Goal: Task Accomplishment & Management: Use online tool/utility

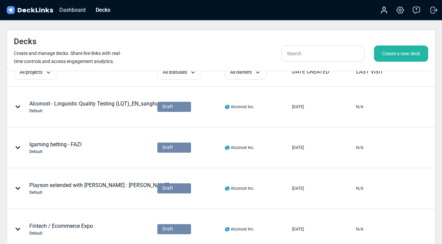
scroll to position [23, 0]
click at [307, 45] on input "text" at bounding box center [322, 53] width 83 height 16
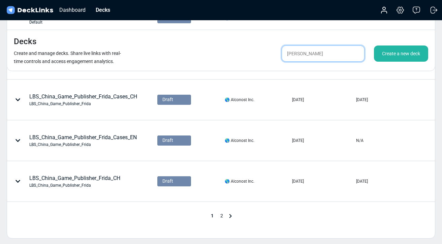
scroll to position [354, 0]
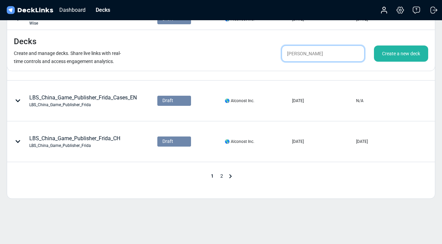
type input "[PERSON_NAME]"
click at [222, 173] on span "2" at bounding box center [221, 175] width 9 height 5
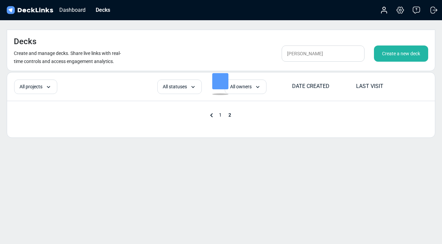
scroll to position [314, 0]
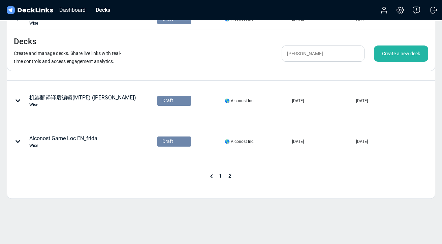
click at [219, 173] on span "1" at bounding box center [219, 175] width 9 height 5
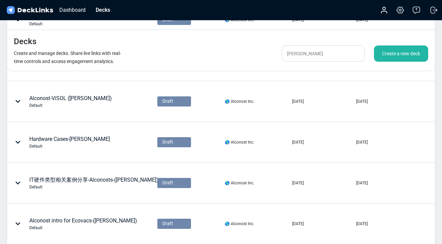
scroll to position [354, 0]
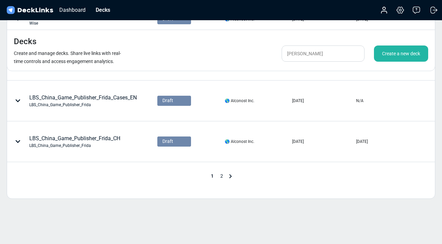
click at [222, 173] on span "2" at bounding box center [221, 175] width 9 height 5
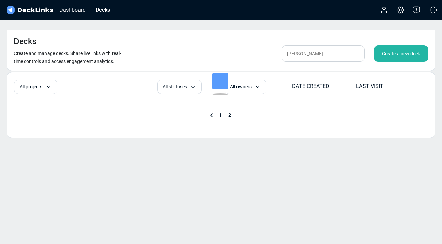
scroll to position [314, 0]
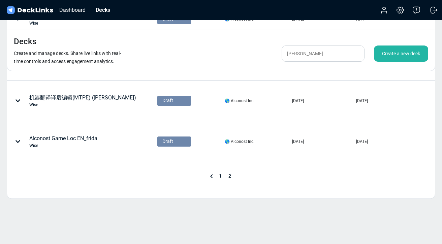
click at [220, 173] on span "1" at bounding box center [219, 175] width 9 height 5
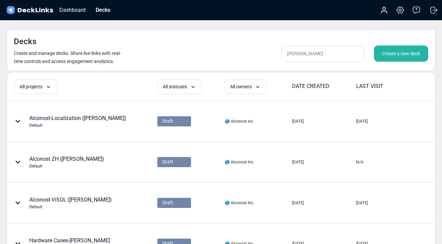
scroll to position [354, 0]
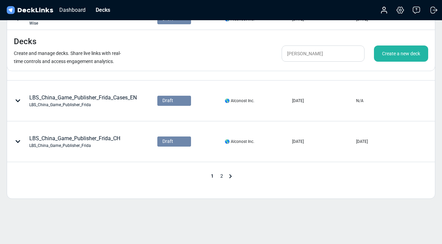
click at [221, 173] on span "2" at bounding box center [221, 175] width 9 height 5
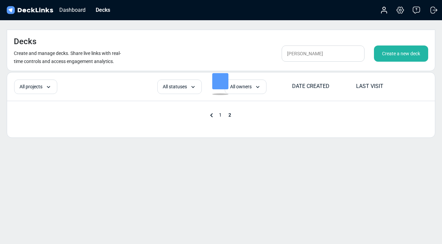
scroll to position [314, 0]
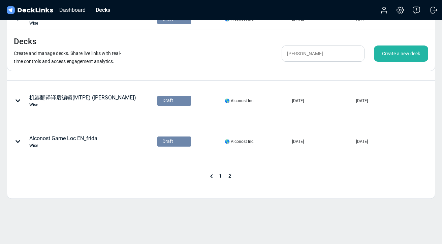
click at [219, 173] on span "1" at bounding box center [219, 175] width 9 height 5
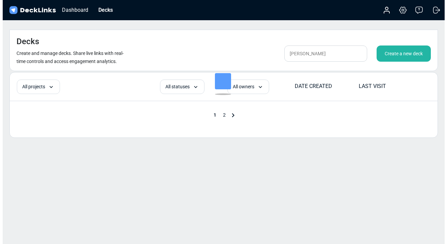
scroll to position [354, 0]
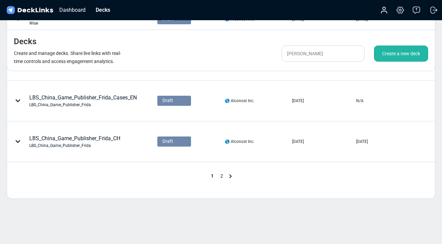
click at [393, 45] on div "Create a new deck" at bounding box center [401, 53] width 54 height 16
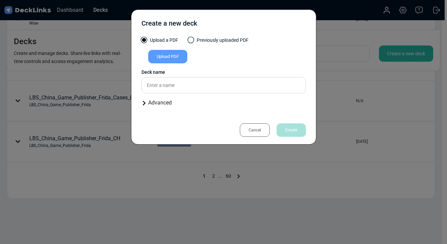
click at [177, 61] on div "Upload PDF" at bounding box center [167, 56] width 39 height 13
click at [0, 0] on input "Upload PDF" at bounding box center [0, 0] width 0 height 0
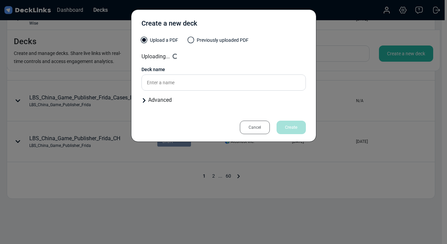
type input "Alconost本地化翻译服务_游戏"
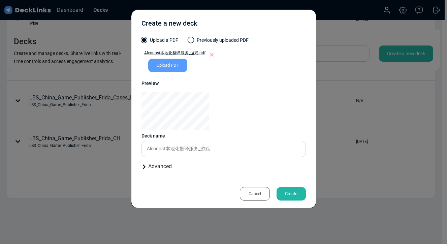
click at [295, 194] on div "Create" at bounding box center [290, 193] width 29 height 13
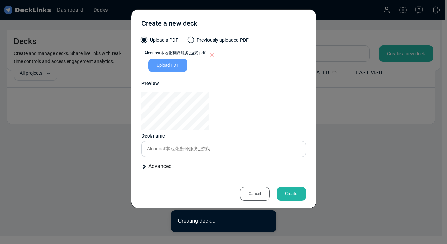
scroll to position [8, 0]
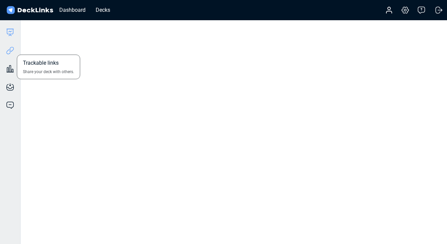
click at [11, 51] on icon at bounding box center [11, 49] width 5 height 5
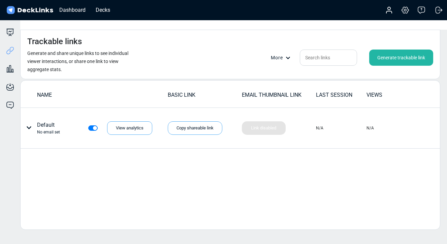
click at [389, 49] on div "Generate trackable link" at bounding box center [401, 57] width 64 height 16
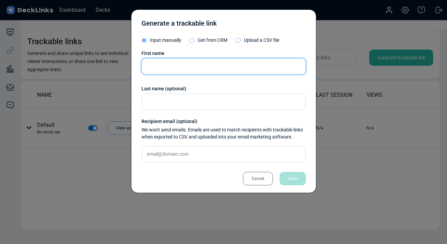
click at [151, 72] on input "text" at bounding box center [223, 66] width 164 height 16
type input "[PERSON_NAME]"
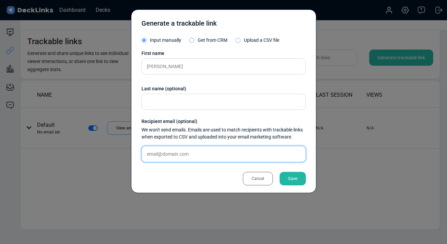
click at [159, 153] on input "text" at bounding box center [223, 154] width 164 height 16
paste input "[EMAIL_ADDRESS][DOMAIN_NAME]"
type input "[EMAIL_ADDRESS][DOMAIN_NAME]"
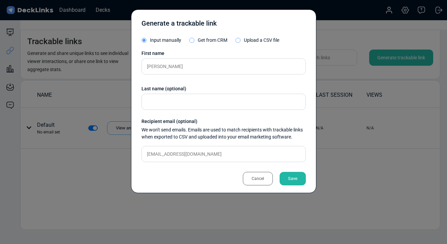
click at [300, 178] on div "Save" at bounding box center [292, 178] width 26 height 13
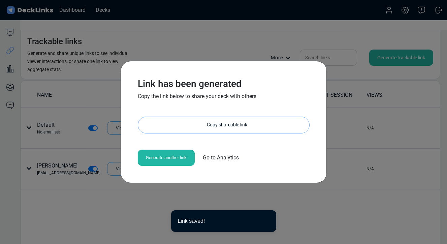
click at [205, 125] on div "Copy shareable link" at bounding box center [227, 125] width 164 height 16
